Goal: Communication & Community: Ask a question

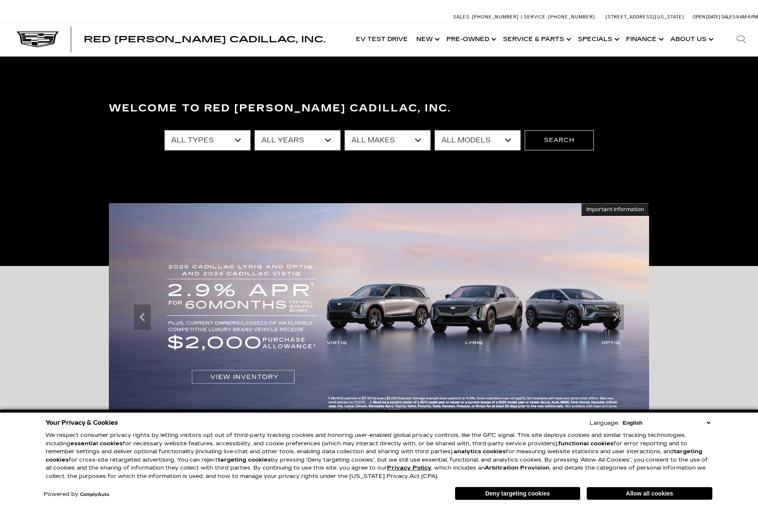
click at [694, 41] on link "Show About Us" at bounding box center [691, 39] width 50 height 33
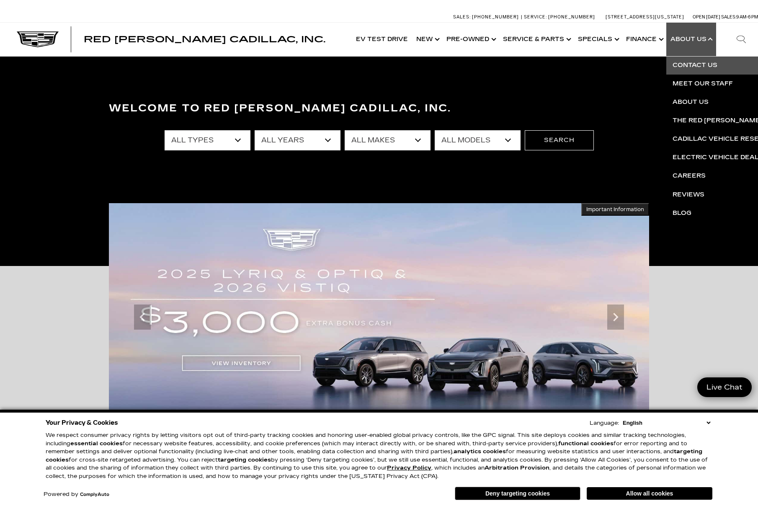
click at [701, 66] on link "Contact Us" at bounding box center [767, 65] width 203 height 18
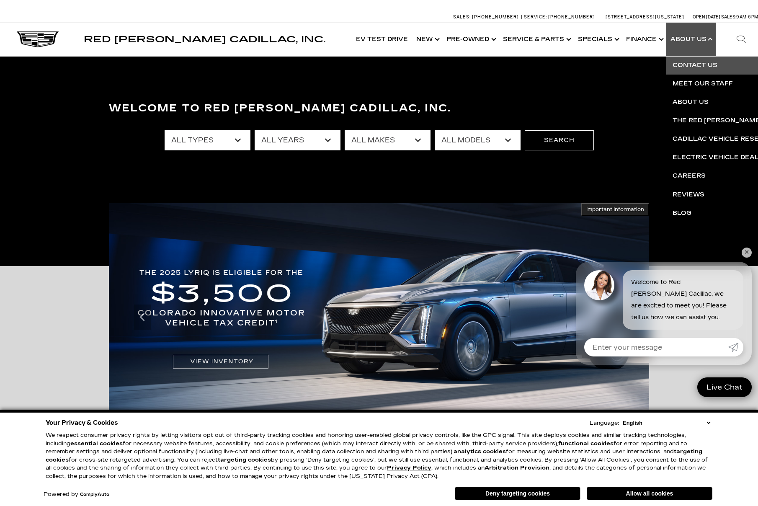
click at [693, 65] on link "Contact Us" at bounding box center [767, 65] width 203 height 18
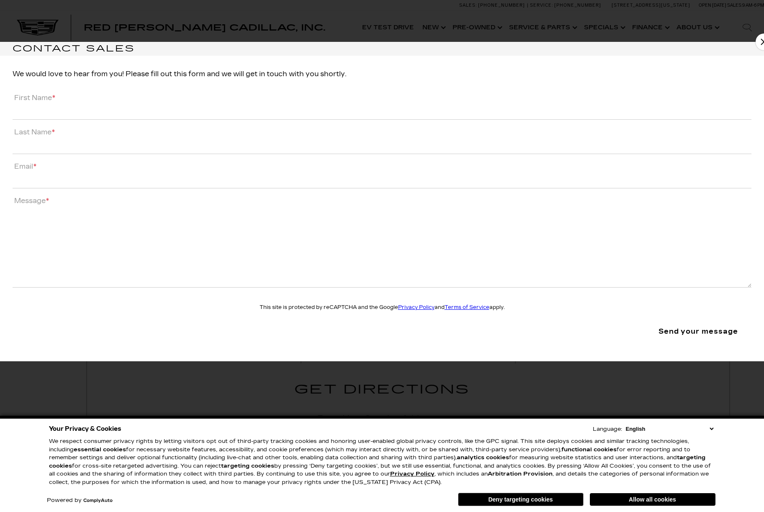
click at [45, 201] on label "Message *" at bounding box center [31, 201] width 36 height 8
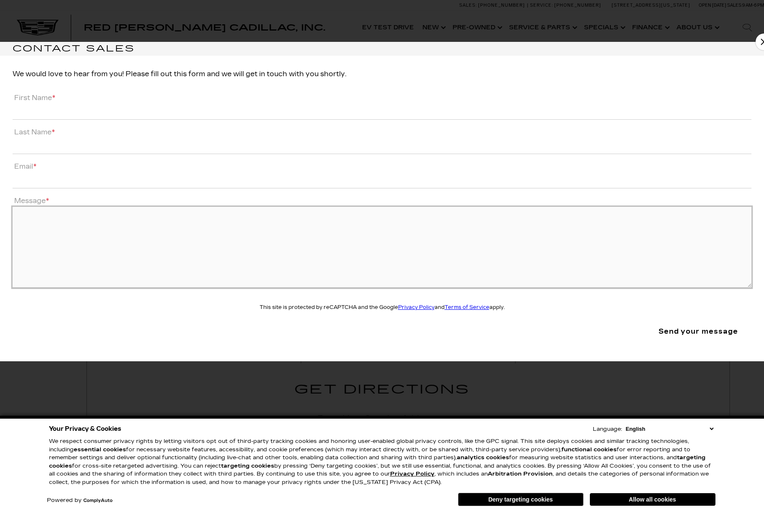
click at [45, 207] on textarea "Message *" at bounding box center [382, 247] width 739 height 81
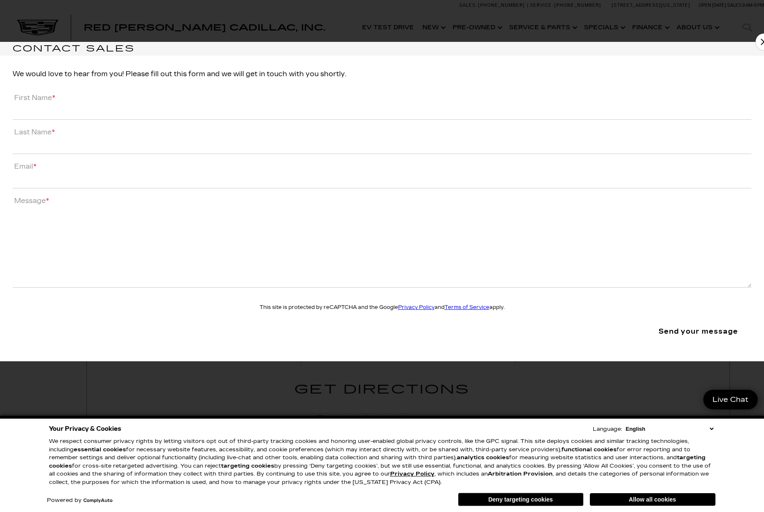
click at [81, 205] on li "Message *" at bounding box center [382, 241] width 739 height 93
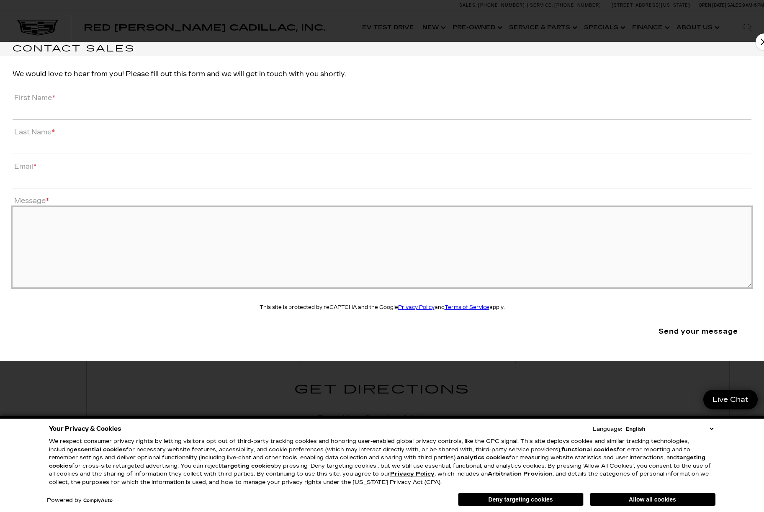
click at [45, 214] on textarea "Message *" at bounding box center [382, 247] width 739 height 81
paste textarea "Hi Mike, I hope this email finds you well. As the industry continues to navigat…"
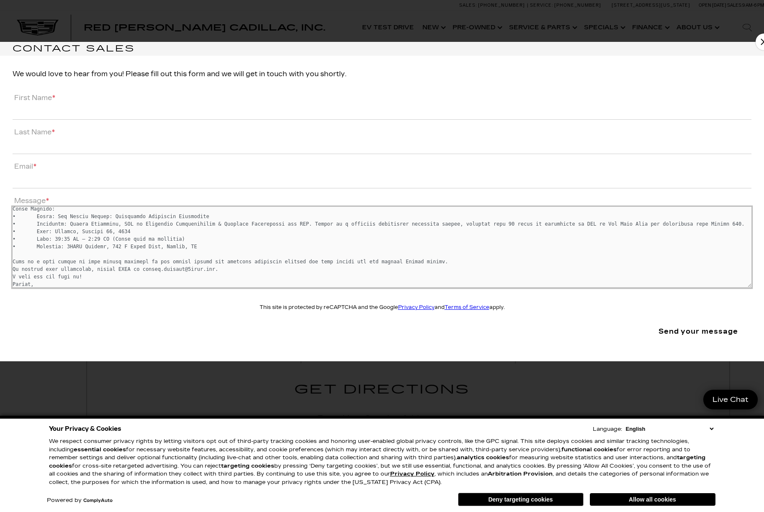
scroll to position [57, 0]
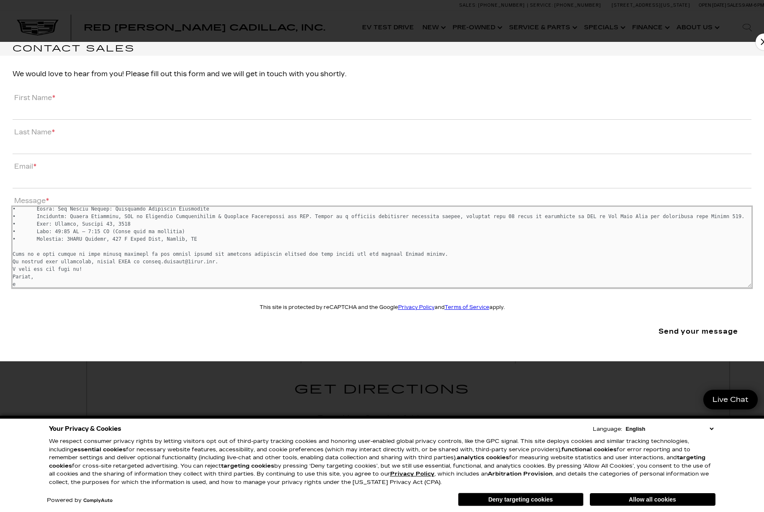
type textarea "Hi Mike, I hope this email finds you well. As the industry continues to navigat…"
click at [17, 287] on textarea "Message *" at bounding box center [382, 247] width 739 height 81
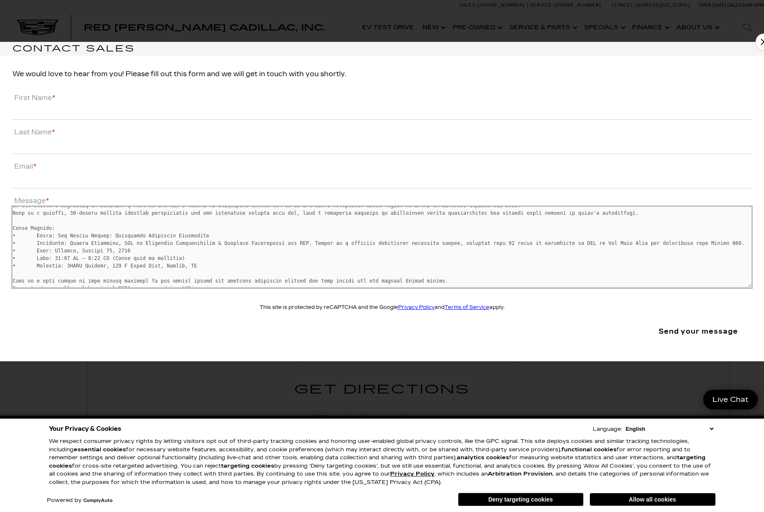
scroll to position [0, 0]
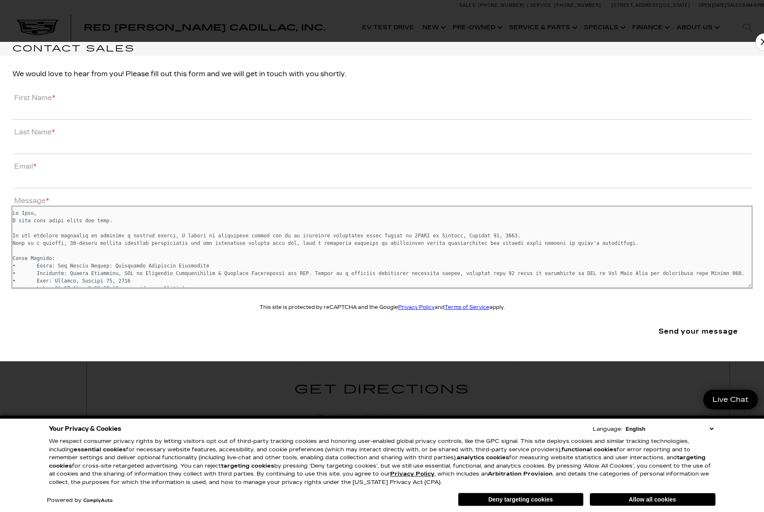
drag, startPoint x: 55, startPoint y: 216, endPoint x: -20, endPoint y: 214, distance: 75.0
click at [0, 214] on html "Skip to Main Content Skip to main content Skip to Action Bar Sales: (719) 896-2…" at bounding box center [382, 446] width 764 height 893
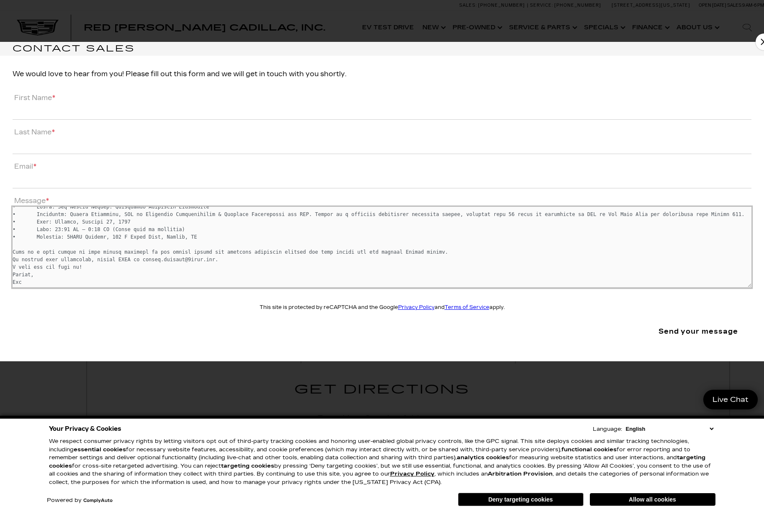
scroll to position [60, 0]
type textarea "To Mike Parker, I hope this email finds you well. As the industry continues to …"
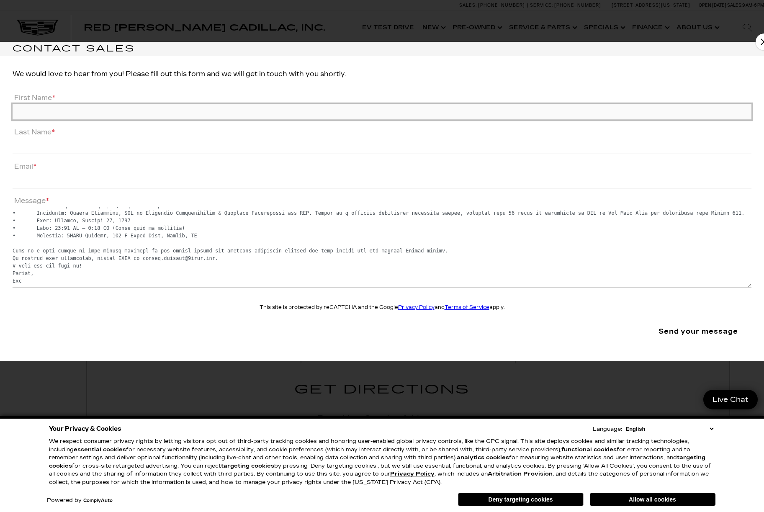
click at [80, 111] on input "First Name *" at bounding box center [382, 112] width 739 height 16
type input "Ben"
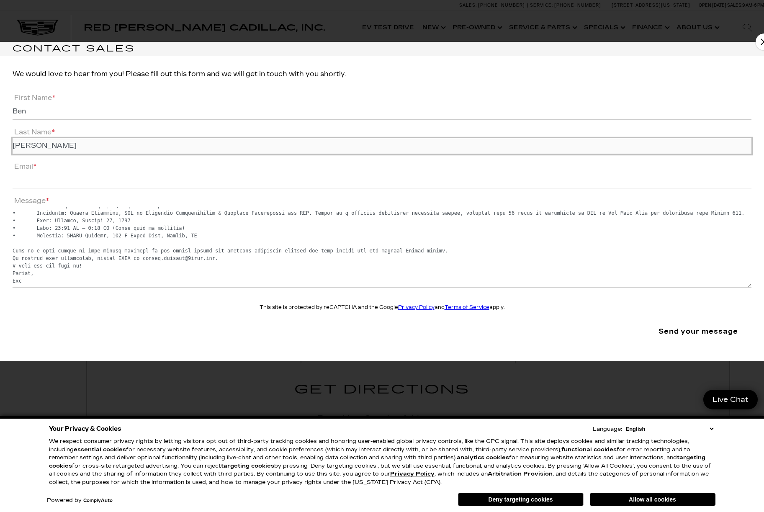
type input "Fuller-Rowell"
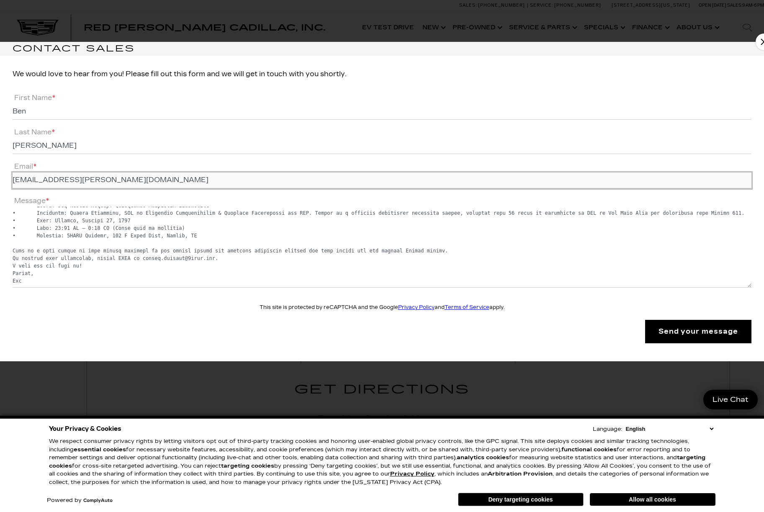
type input "ben.fuller@9news.com"
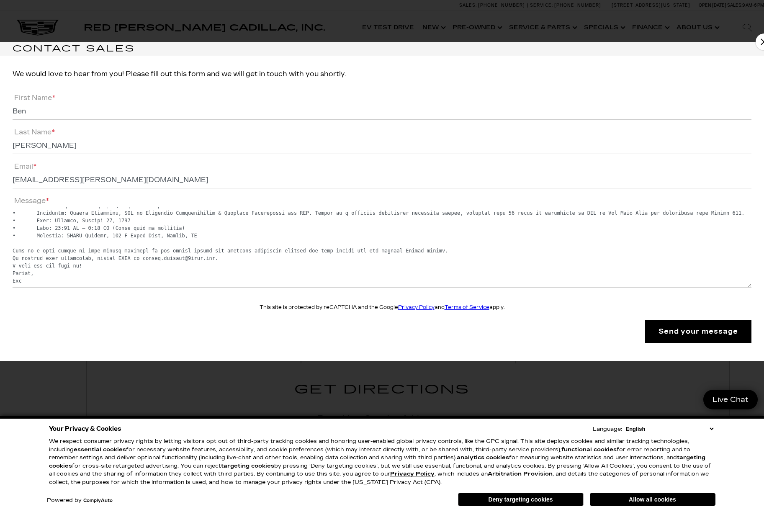
click at [688, 331] on input "Send your message" at bounding box center [698, 331] width 106 height 23
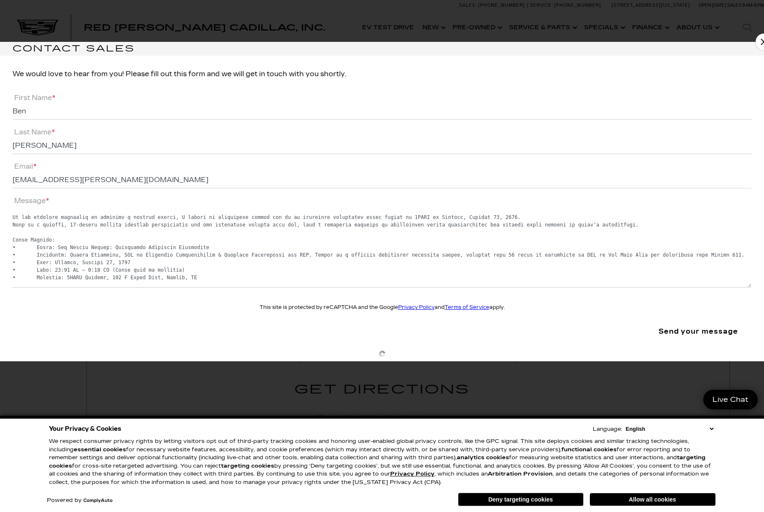
scroll to position [0, 0]
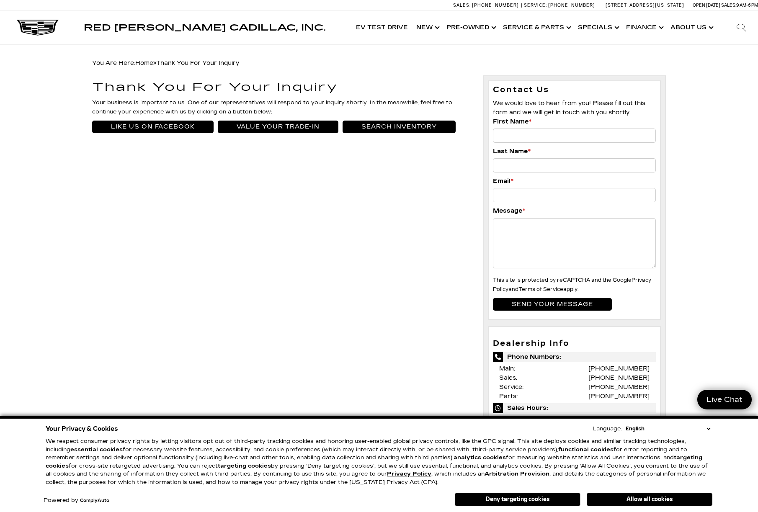
drag, startPoint x: 452, startPoint y: 64, endPoint x: 386, endPoint y: 10, distance: 85.1
click at [451, 64] on div "You Are Here: Home » Thank You For Your Inquiry" at bounding box center [379, 63] width 574 height 12
